Goal: Information Seeking & Learning: Check status

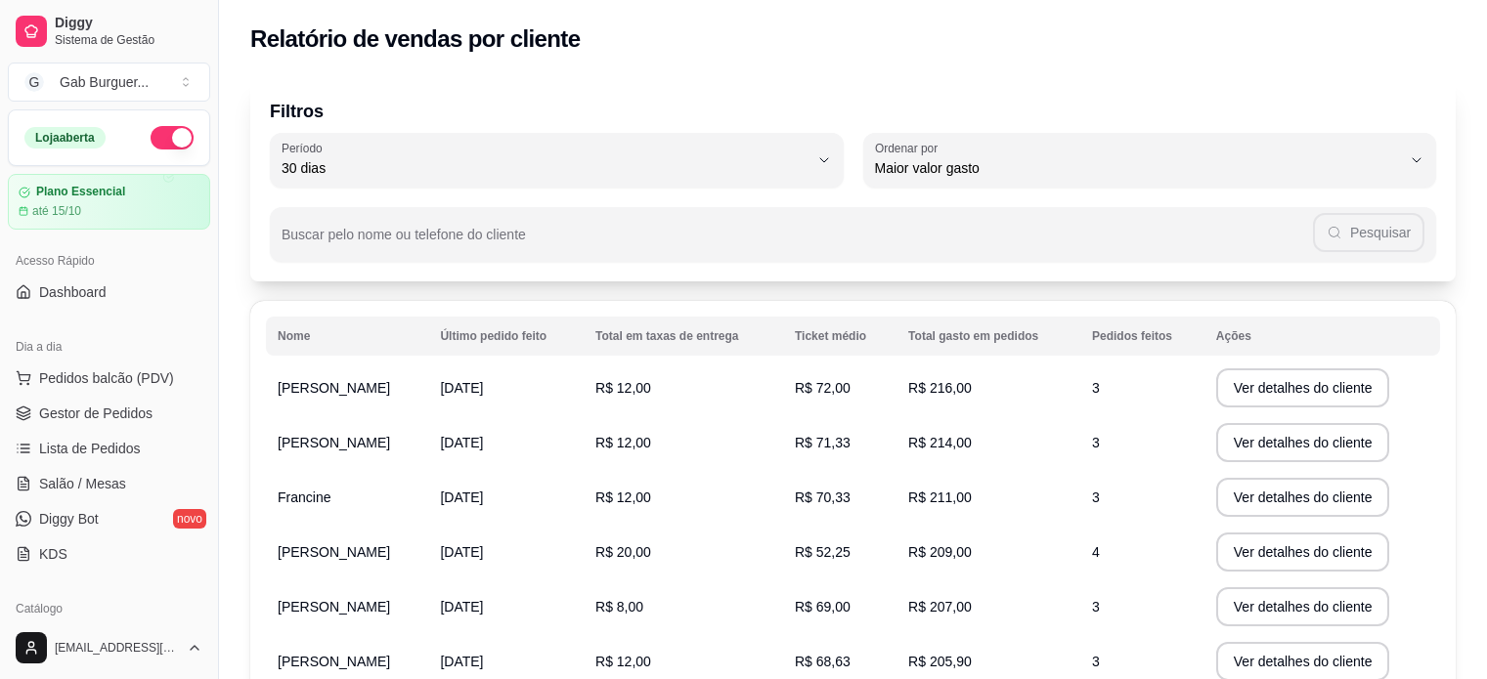
select select "30"
select select "HIGHEST_TOTAL_SPENT_WITH_ORDERS"
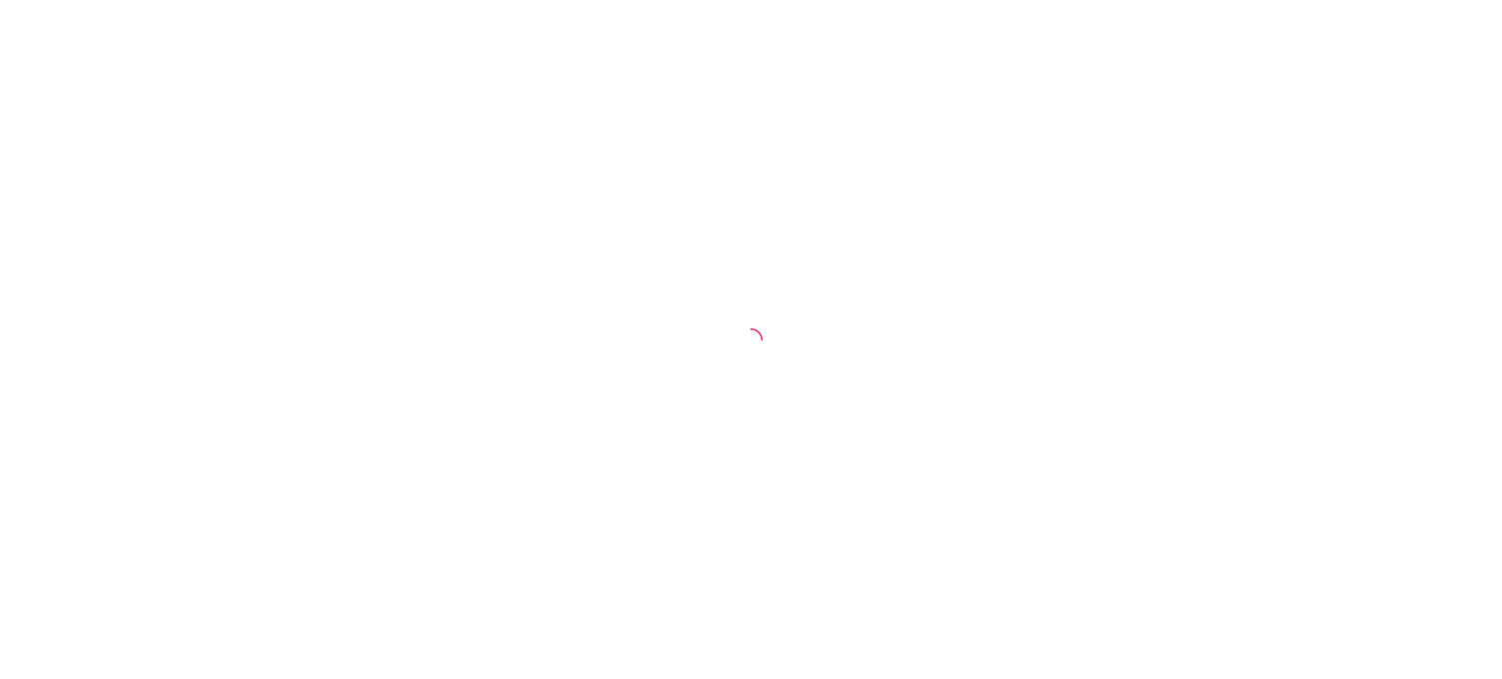
select select "30"
select select "HIGHEST_TOTAL_SPENT_WITH_ORDERS"
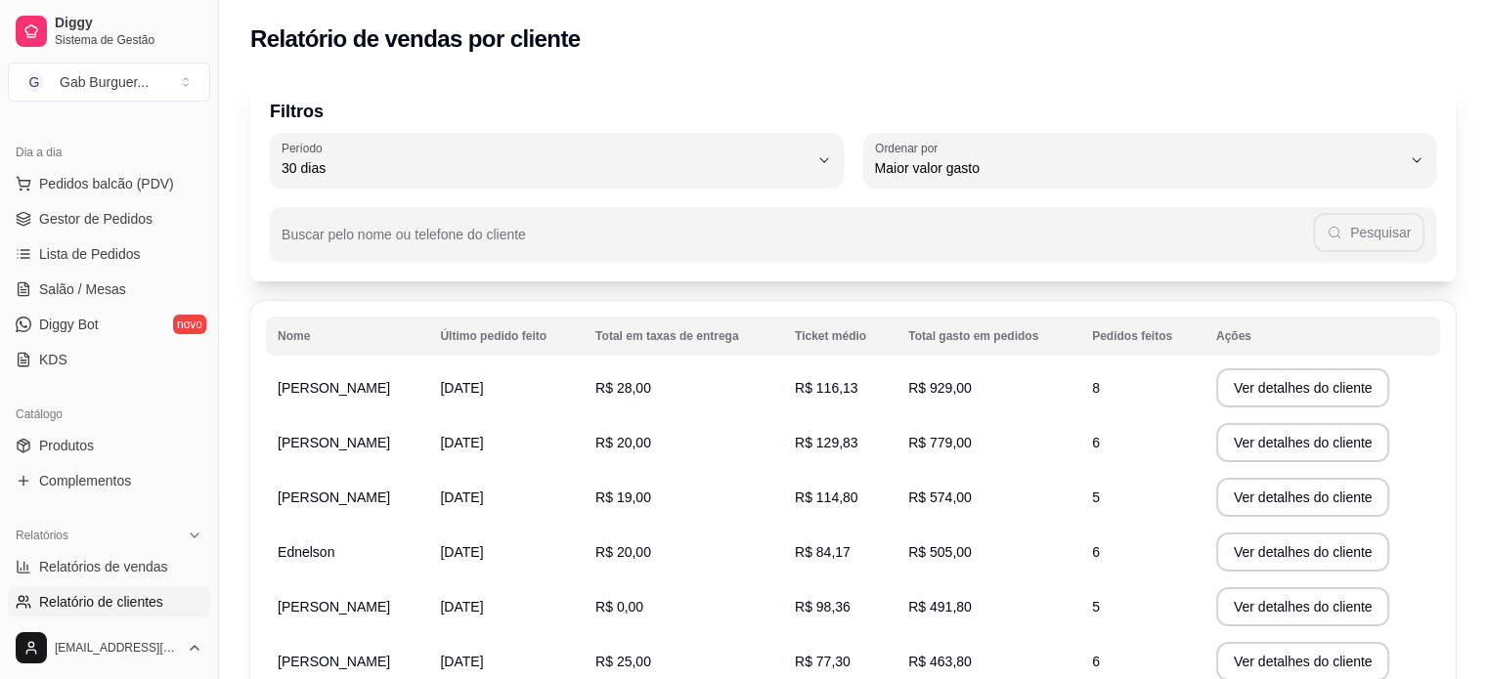
scroll to position [196, 0]
click at [118, 564] on span "Relatórios de vendas" at bounding box center [103, 566] width 129 height 20
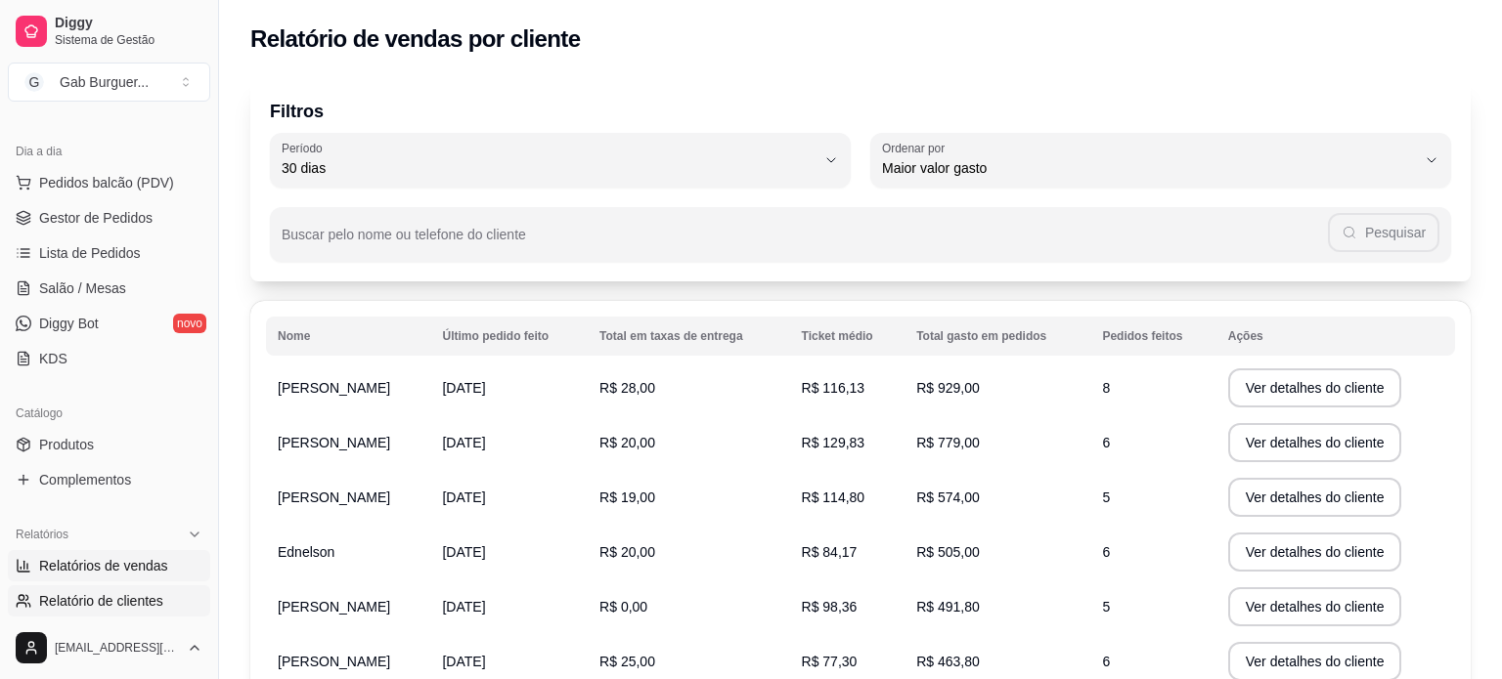
select select "ALL"
select select "0"
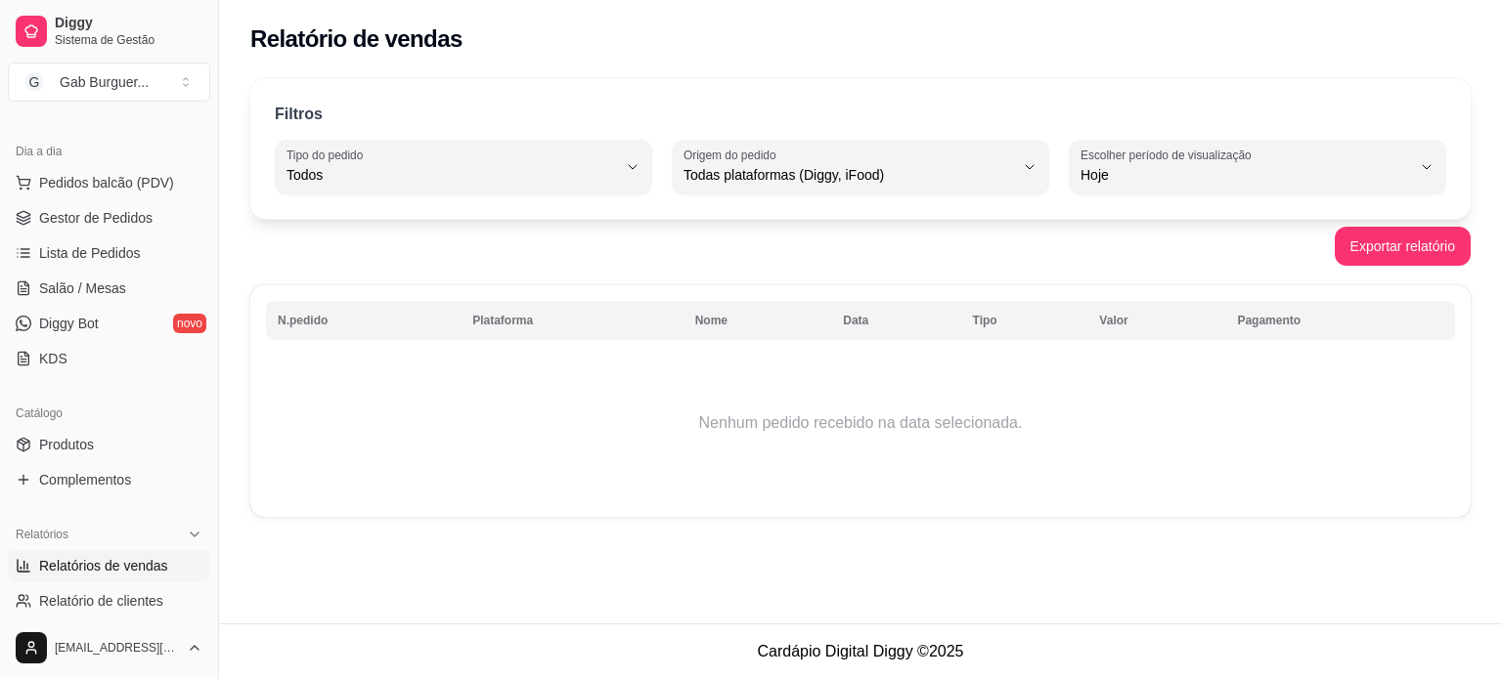
click at [1161, 158] on label "Escolher período de visualização" at bounding box center [1168, 155] width 177 height 17
click at [1171, 253] on span "Ontem" at bounding box center [1248, 252] width 314 height 19
type input "1"
select select "1"
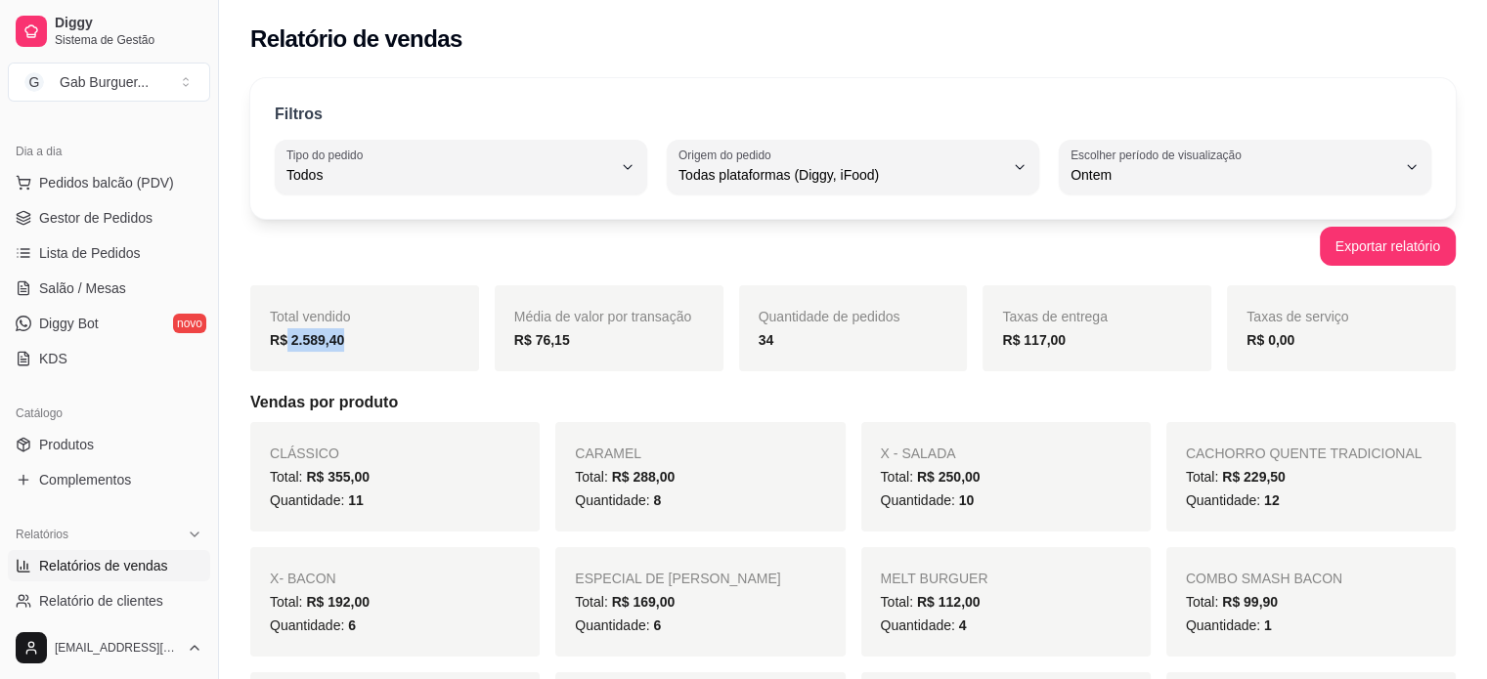
drag, startPoint x: 352, startPoint y: 348, endPoint x: 286, endPoint y: 362, distance: 66.9
click at [286, 362] on div "Total vendido R$ 2.589,40" at bounding box center [364, 328] width 229 height 86
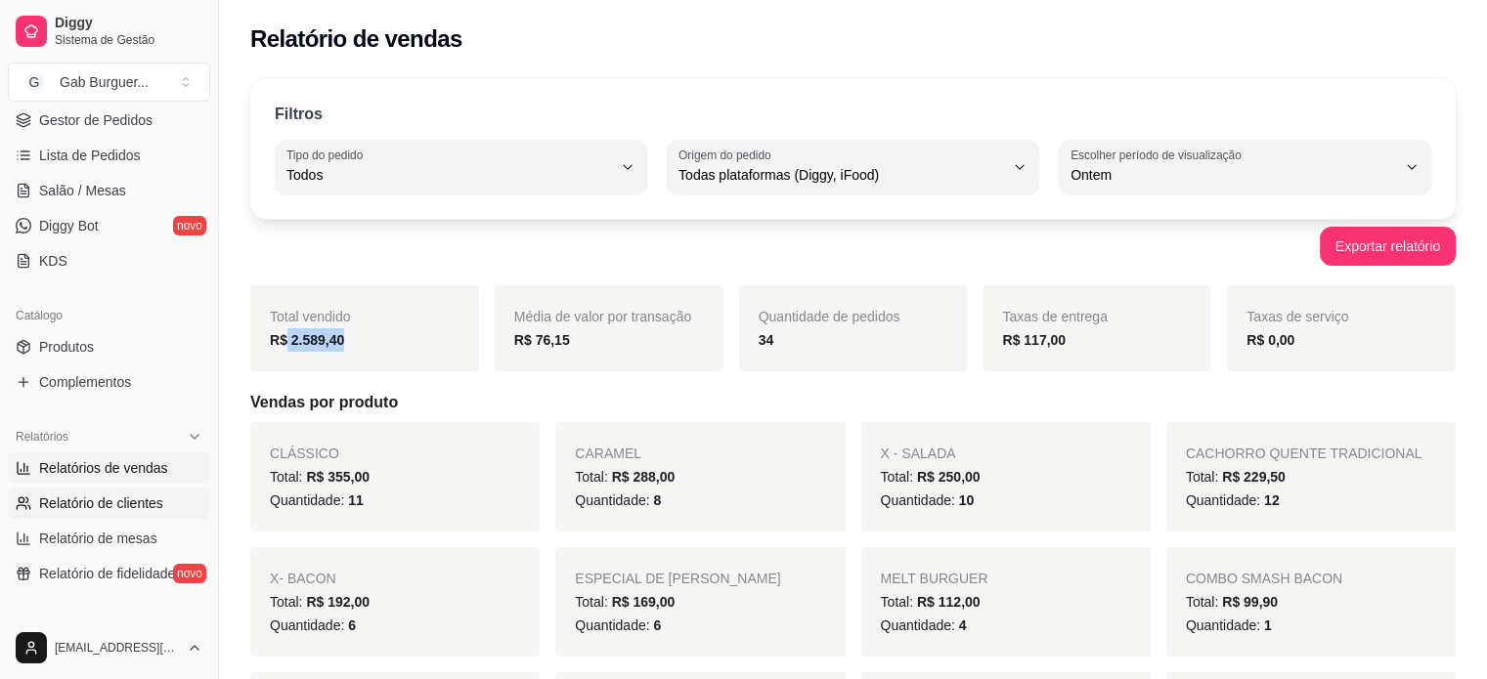
click at [94, 503] on span "Relatório de clientes" at bounding box center [101, 504] width 124 height 20
select select "30"
select select "HIGHEST_TOTAL_SPENT_WITH_ORDERS"
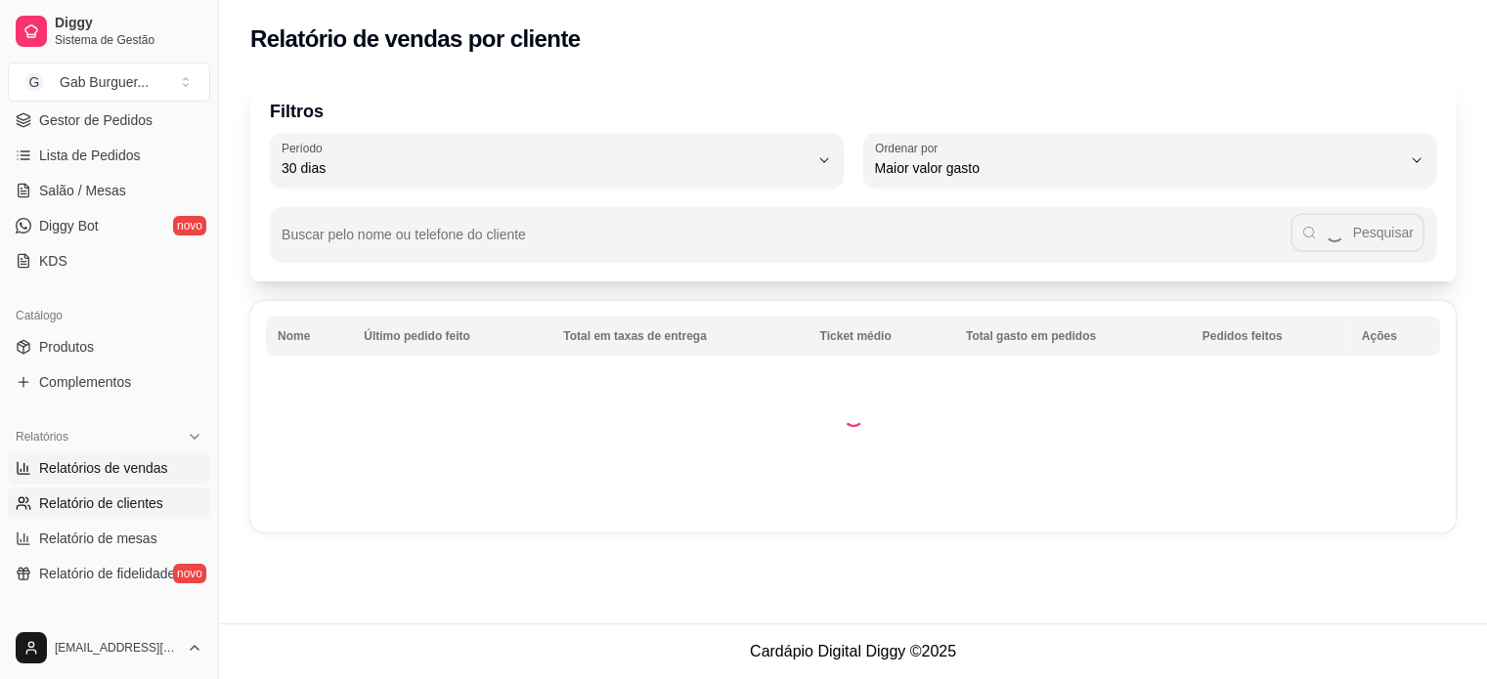
click at [124, 474] on span "Relatórios de vendas" at bounding box center [103, 468] width 129 height 20
select select "ALL"
select select "0"
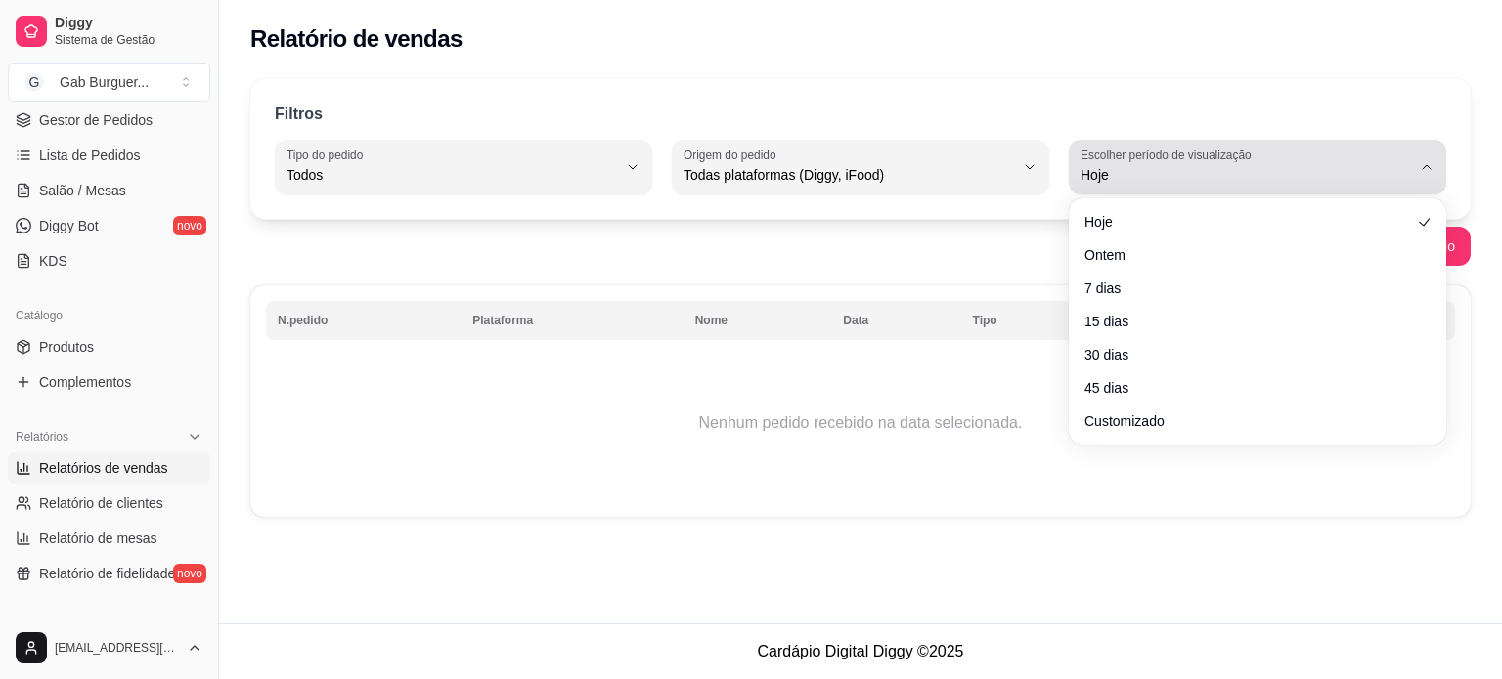
click at [1173, 167] on span "Hoje" at bounding box center [1245, 175] width 330 height 20
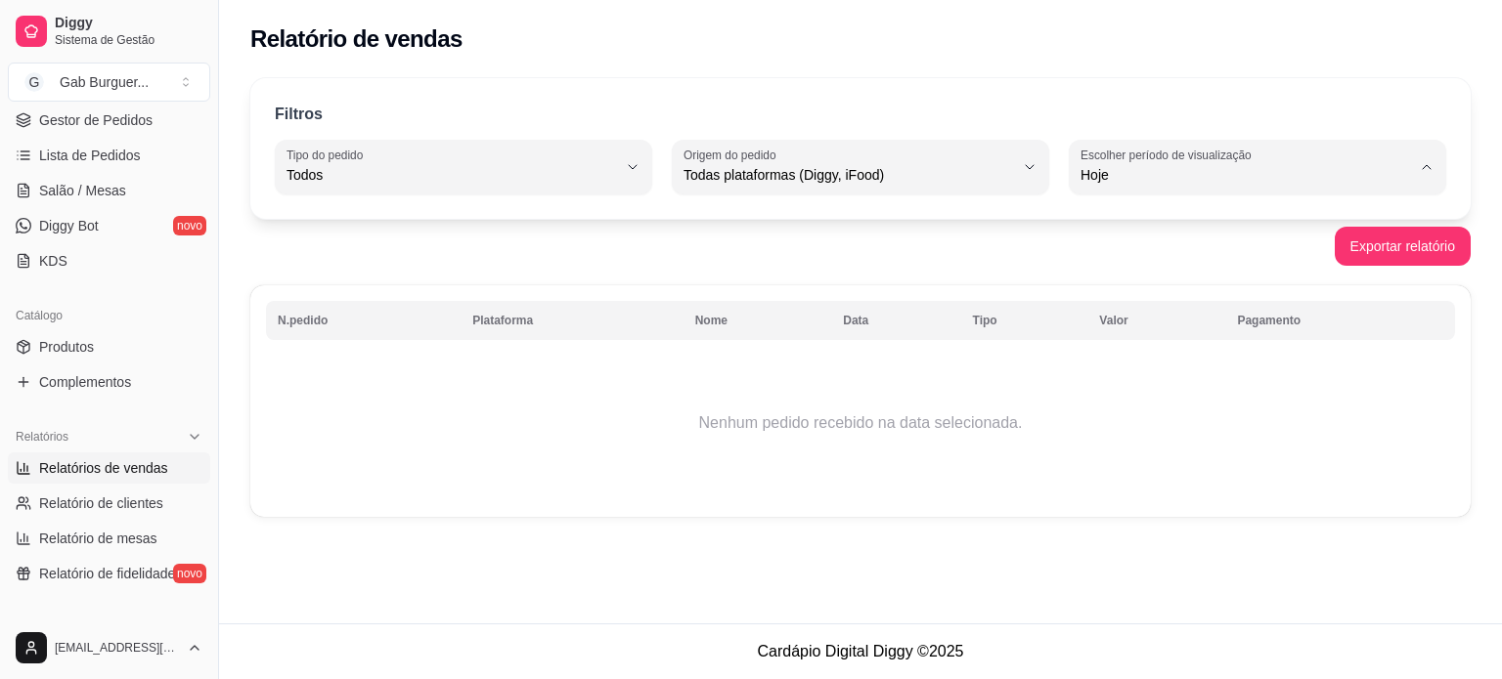
click at [1167, 246] on span "Ontem" at bounding box center [1248, 252] width 314 height 19
type input "1"
select select "1"
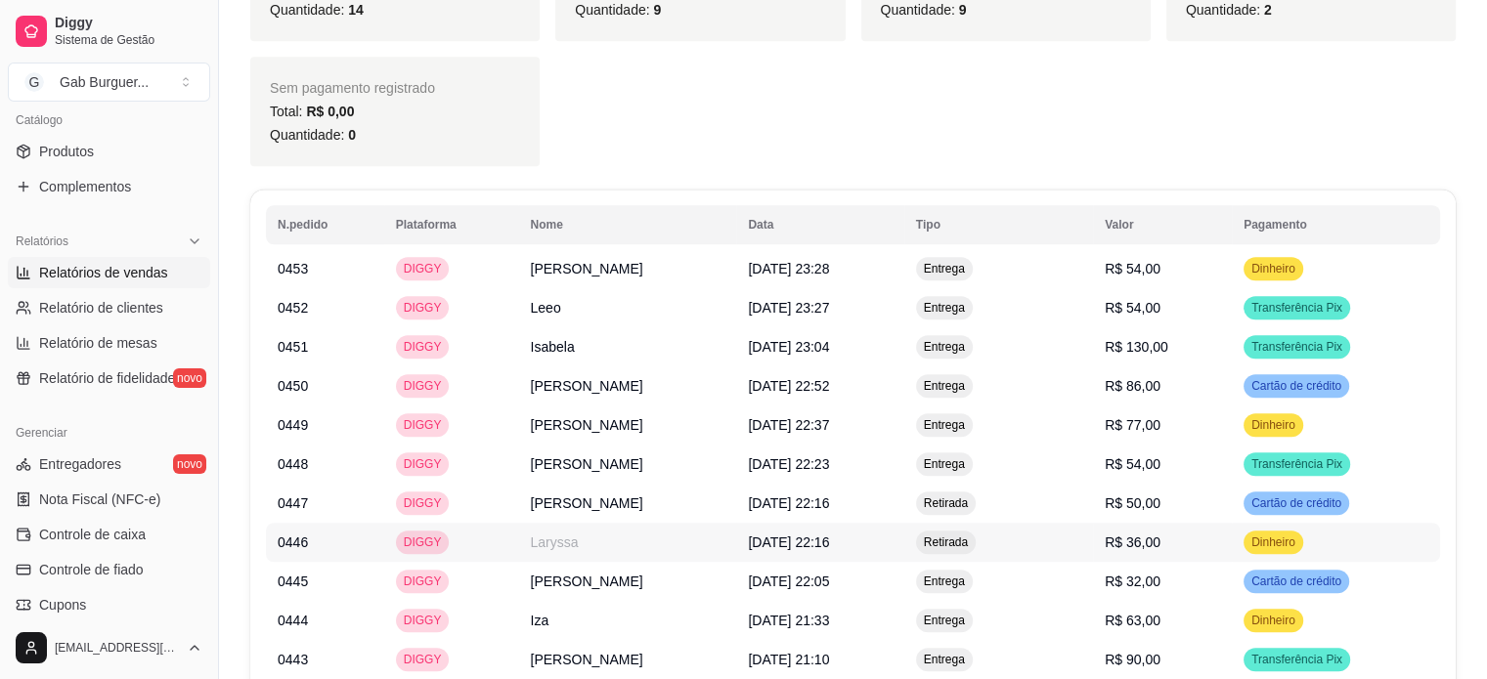
scroll to position [1075, 0]
